Goal: Navigation & Orientation: Understand site structure

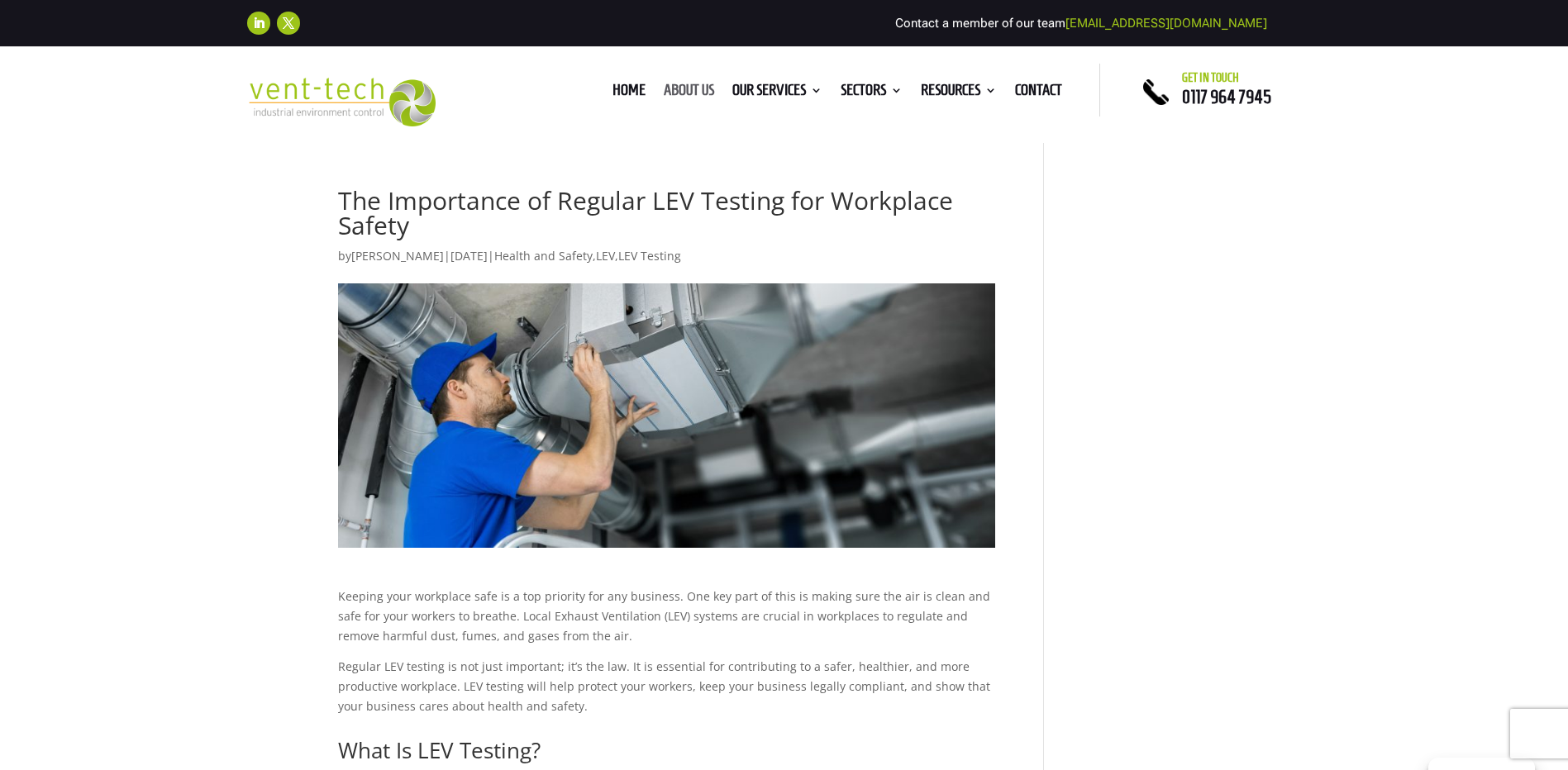
click at [683, 92] on link "About us" at bounding box center [688, 93] width 51 height 18
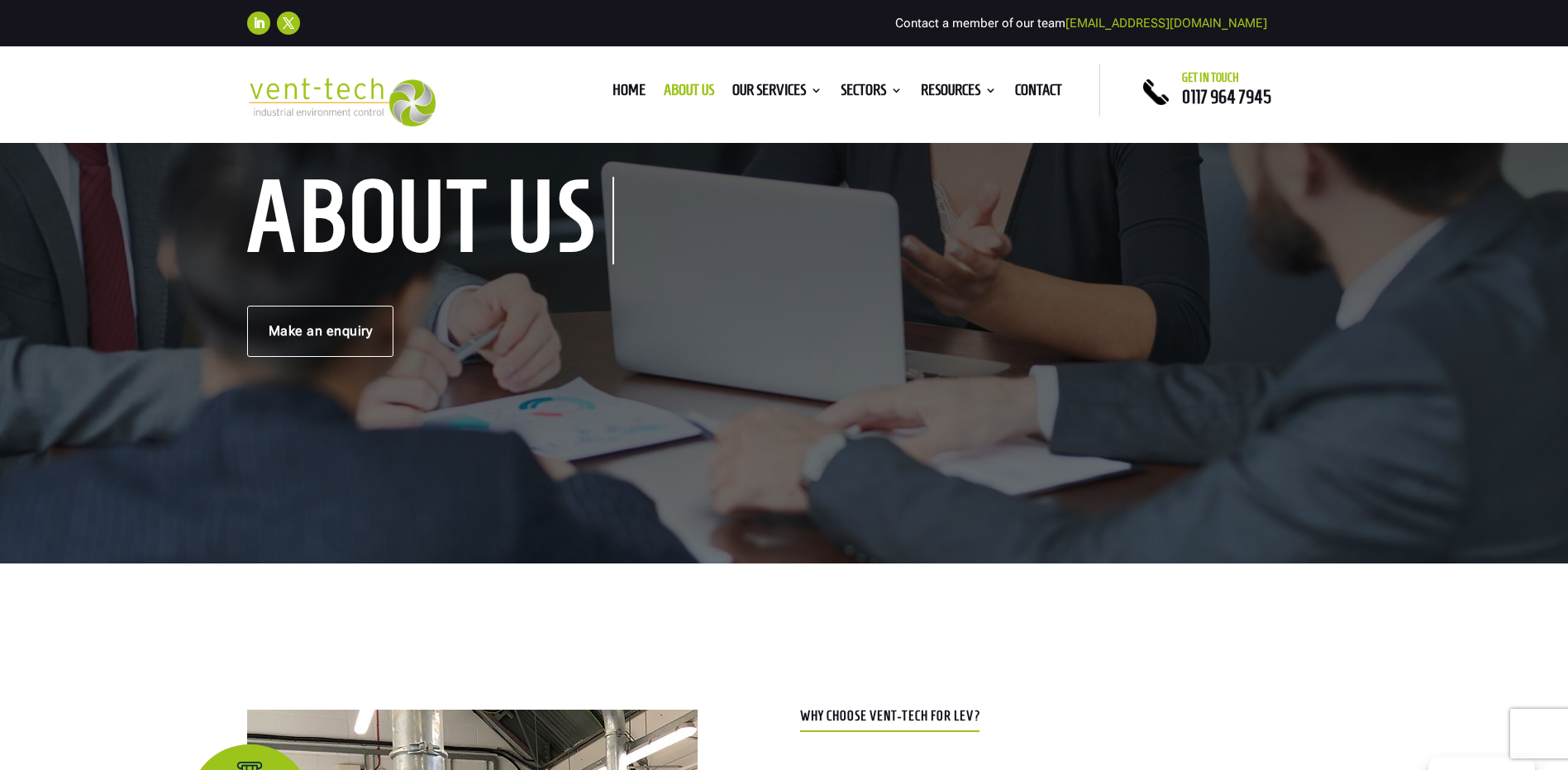
scroll to position [82, 0]
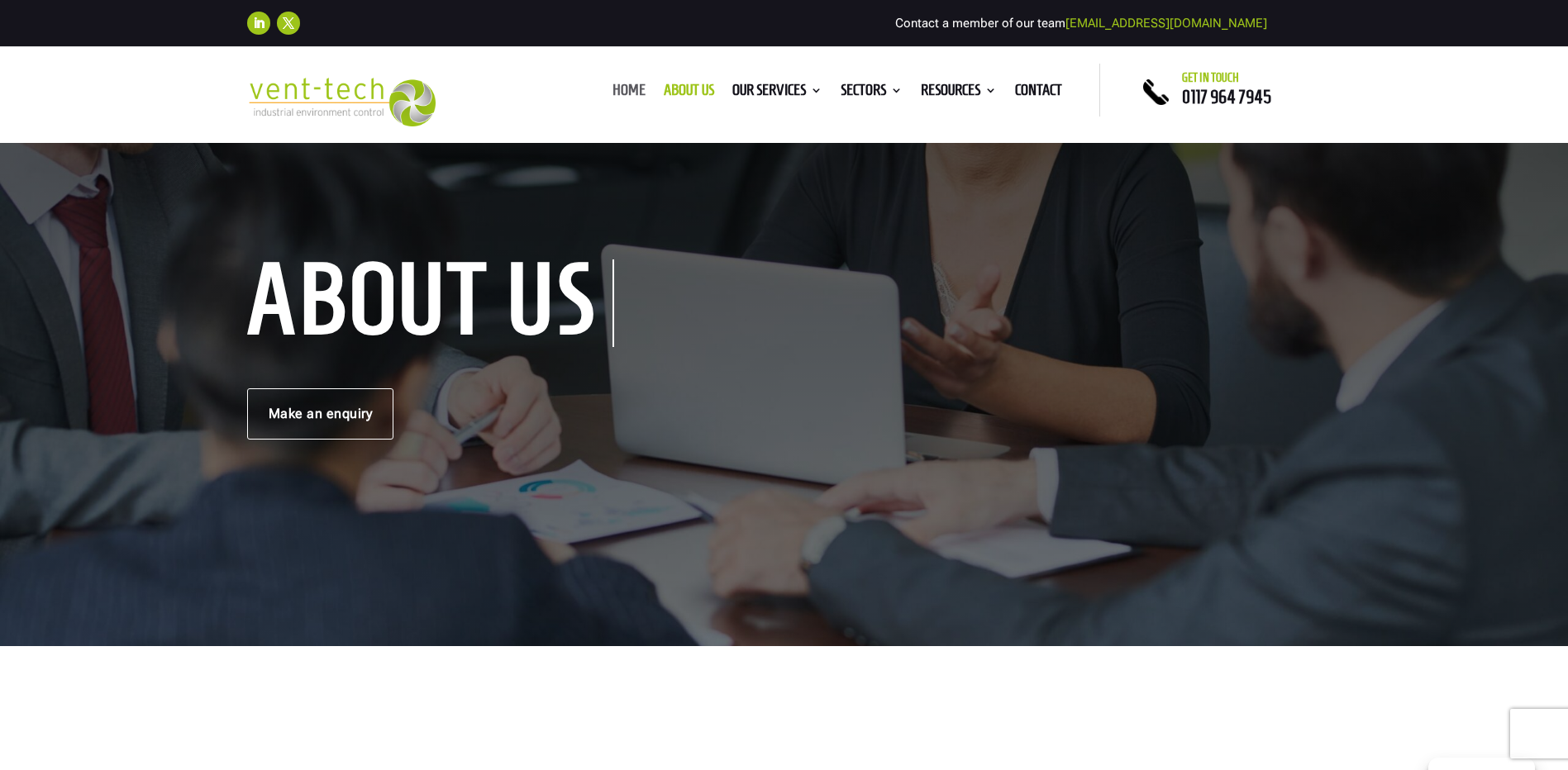
click at [620, 90] on link "Home" at bounding box center [629, 93] width 33 height 18
